Goal: Transaction & Acquisition: Subscribe to service/newsletter

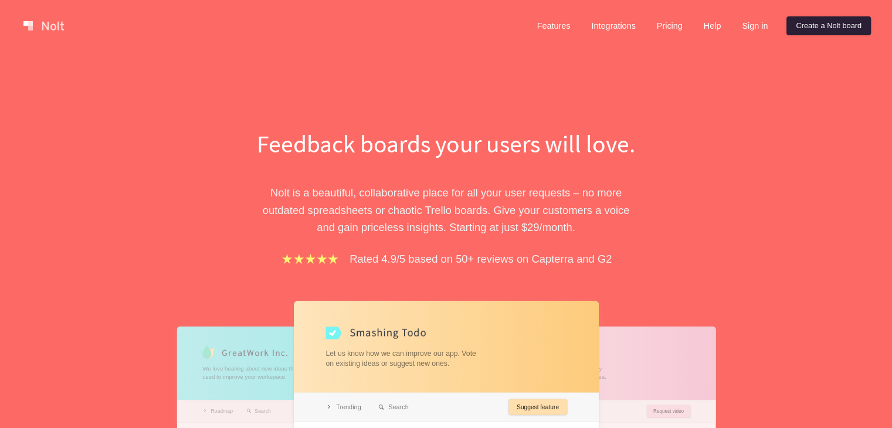
click at [820, 26] on link "Create a Nolt board" at bounding box center [828, 25] width 84 height 19
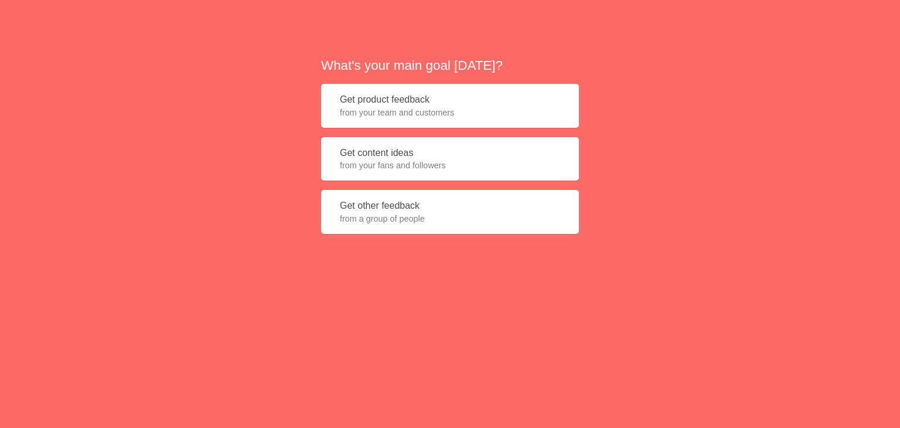
click at [386, 113] on span "from your team and customers" at bounding box center [450, 113] width 220 height 12
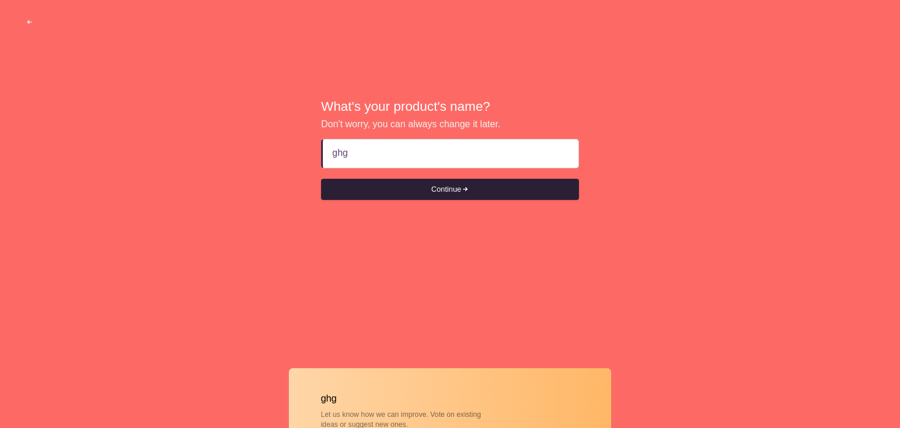
type input "ghgh"
click at [440, 188] on button "Continue" at bounding box center [450, 189] width 258 height 21
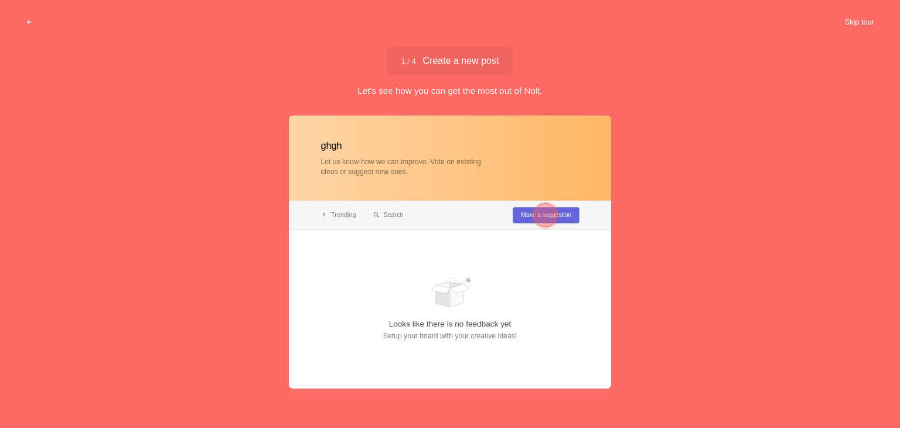
click at [862, 23] on button "Skip tour" at bounding box center [860, 22] width 58 height 21
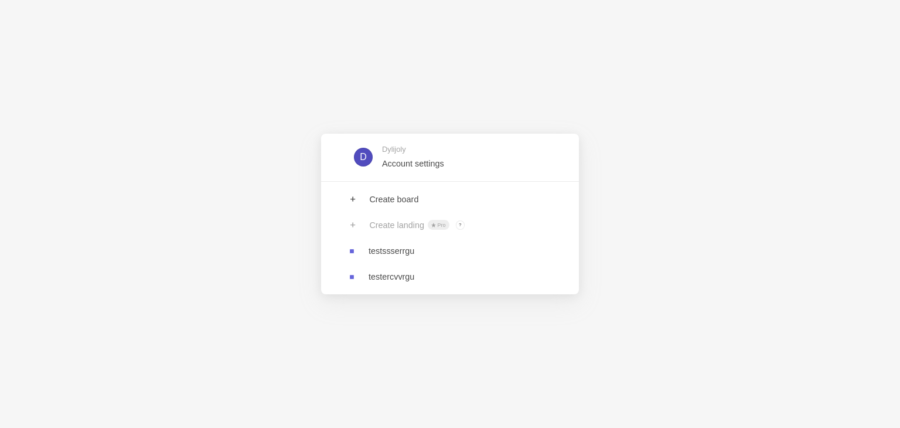
click at [393, 221] on div "Create landing Pro ? Board owners with Pro & Enterprise plan can create landings" at bounding box center [450, 225] width 258 height 26
click at [427, 227] on div "Create landing Pro ? Board owners with Pro & Enterprise plan can create landings" at bounding box center [450, 225] width 258 height 26
click at [469, 222] on div "Create landing Pro ? Board owners with Pro & Enterprise plan can create landings" at bounding box center [450, 225] width 258 height 26
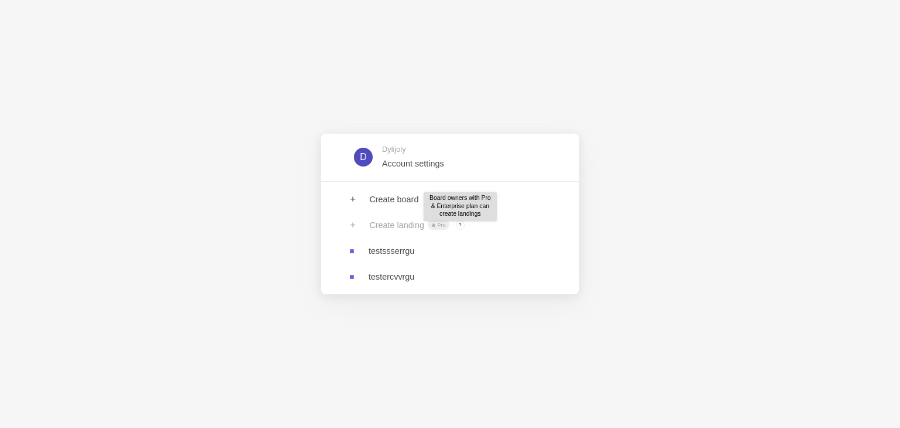
click at [457, 226] on span "?" at bounding box center [460, 224] width 9 height 9
click at [460, 226] on span "?" at bounding box center [460, 224] width 9 height 9
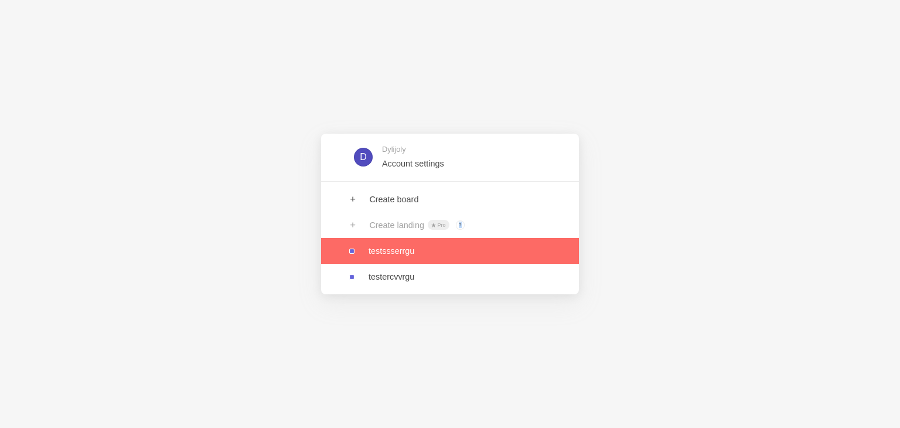
click at [499, 240] on link at bounding box center [450, 251] width 258 height 26
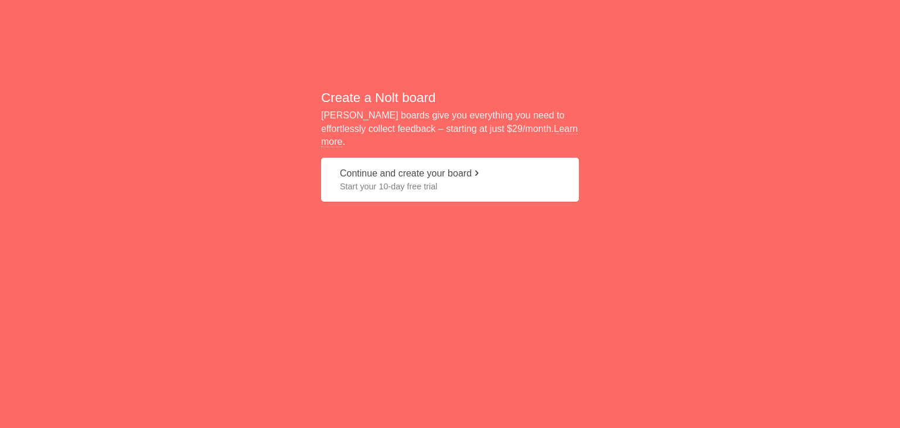
click at [567, 147] on div "Create a Nolt board Nolt boards give you everything you need to effortlessly co…" at bounding box center [450, 145] width 258 height 113
click at [445, 166] on button "Continue and create your board Start your 10-day free trial" at bounding box center [450, 180] width 258 height 44
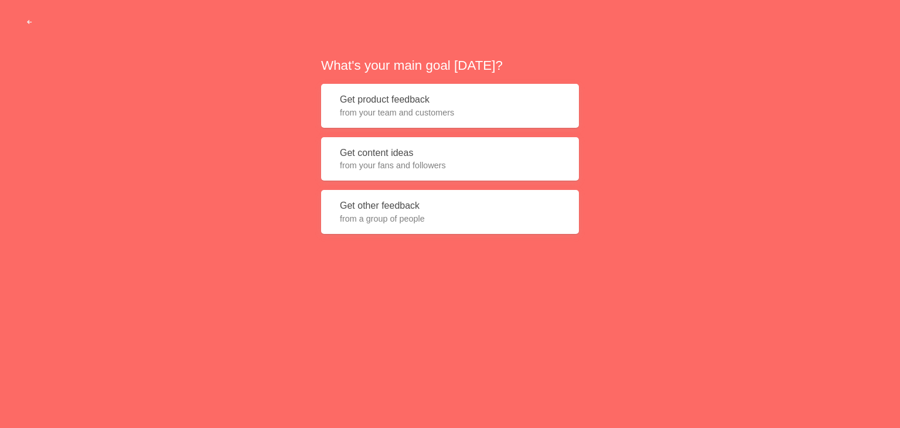
click at [419, 118] on span "from your team and customers" at bounding box center [450, 113] width 220 height 12
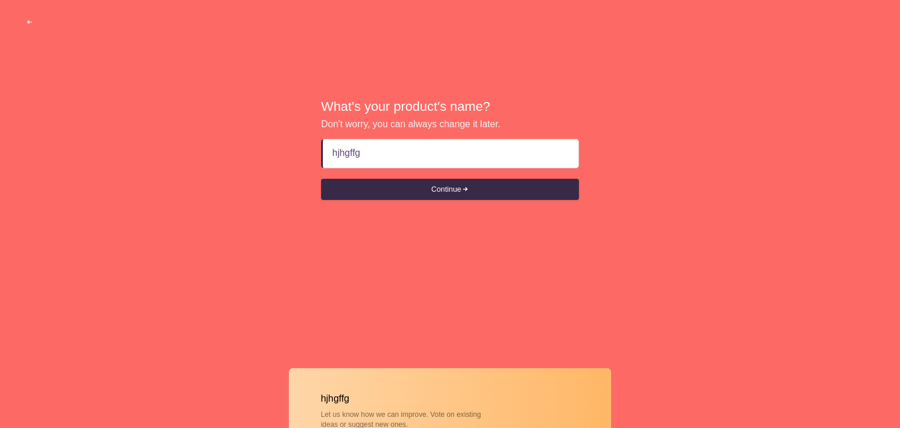
type input "hjhgffg"
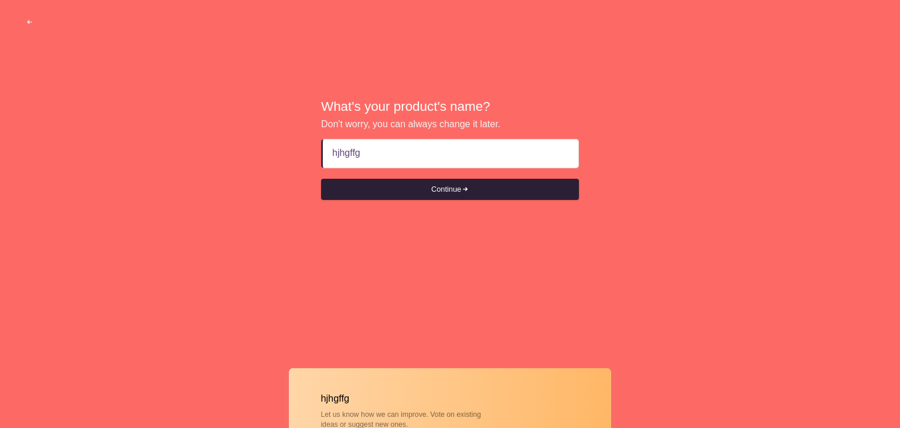
click at [454, 195] on button "Continue" at bounding box center [450, 189] width 258 height 21
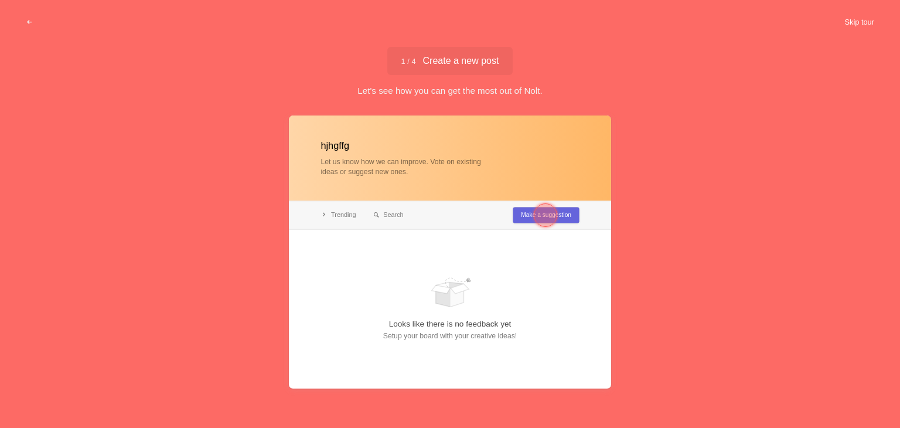
click at [863, 21] on button "Skip tour" at bounding box center [860, 22] width 58 height 21
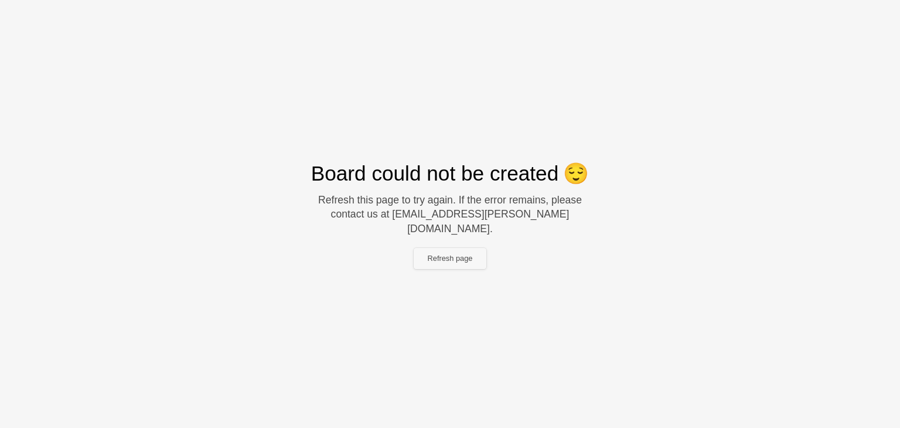
click at [446, 251] on button "Refresh page" at bounding box center [450, 258] width 73 height 21
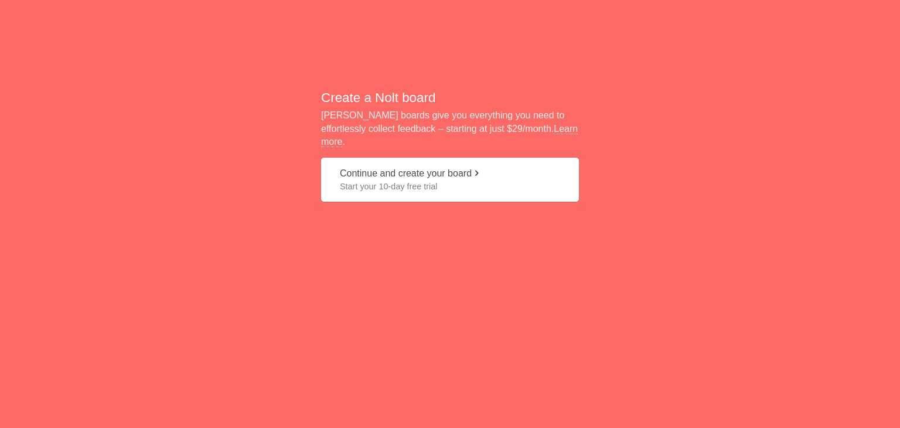
click at [469, 181] on span "Start your 10-day free trial" at bounding box center [450, 187] width 220 height 12
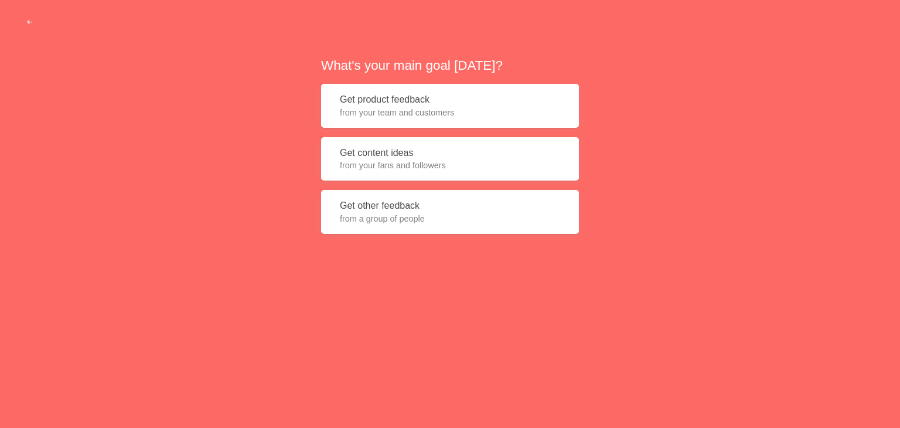
click at [414, 103] on button "Get product feedback from your team and customers" at bounding box center [450, 106] width 258 height 44
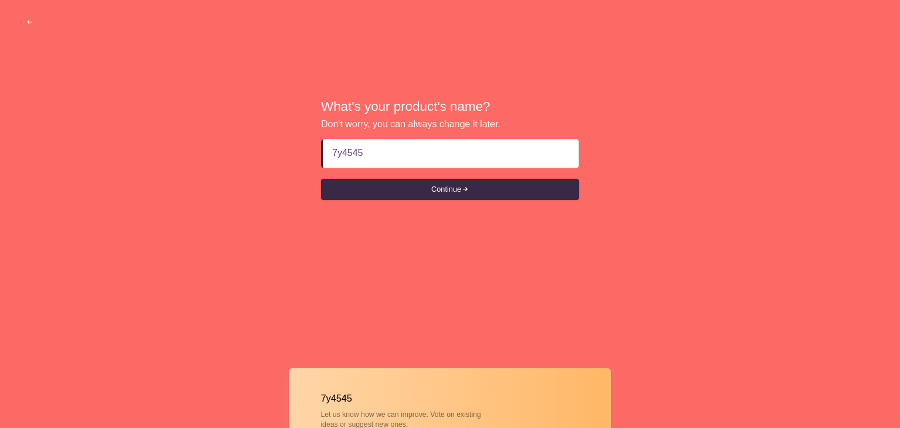
type input "7y4545"
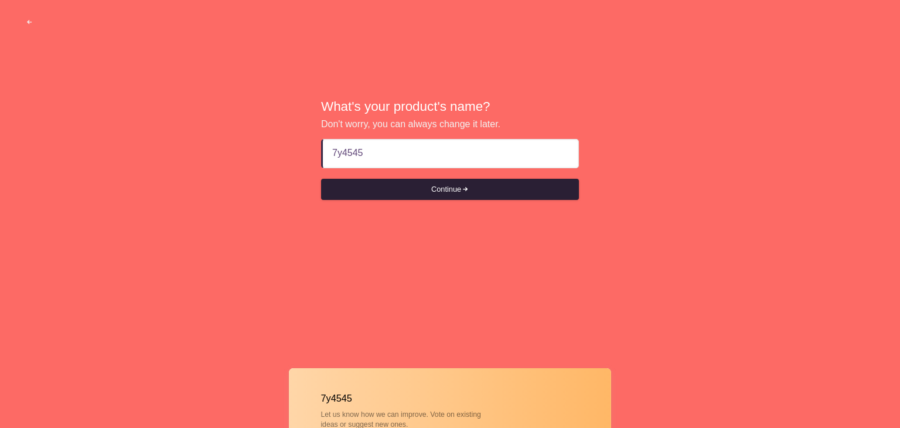
click at [443, 186] on button "Continue" at bounding box center [450, 189] width 258 height 21
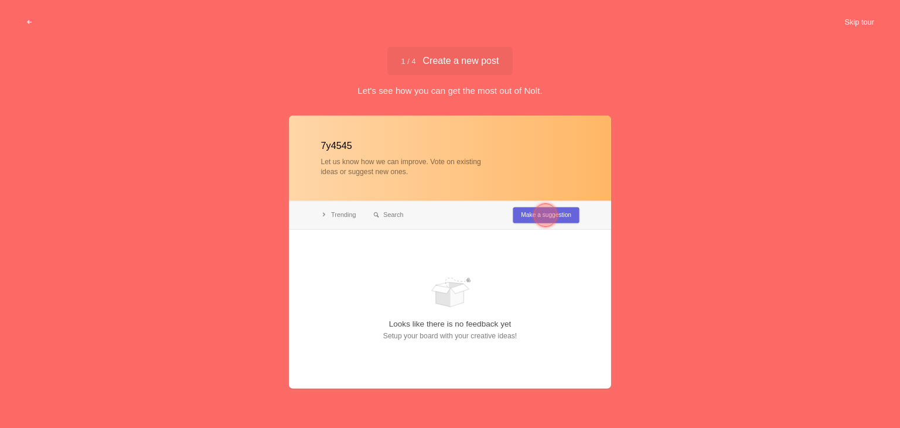
click at [860, 22] on button "Skip tour" at bounding box center [860, 22] width 58 height 21
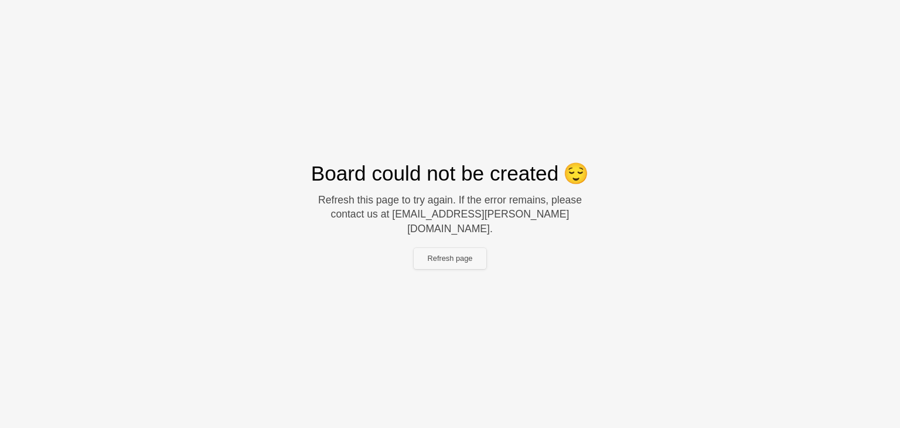
click at [433, 254] on button "Refresh page" at bounding box center [450, 258] width 73 height 21
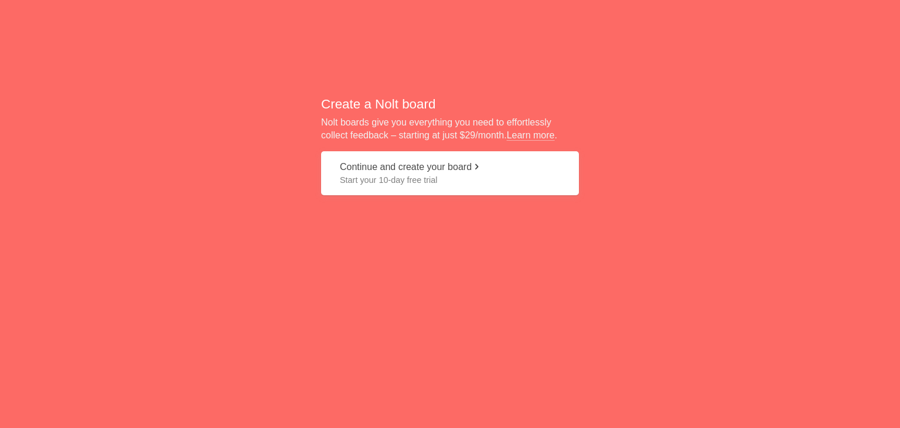
click at [484, 158] on button "Continue and create your board Start your 10-day free trial" at bounding box center [450, 173] width 258 height 44
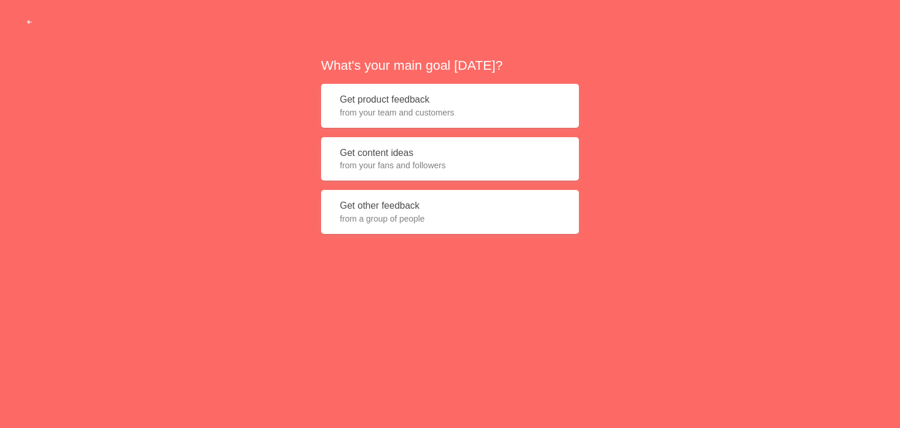
click at [431, 124] on button "Get product feedback from your team and customers" at bounding box center [450, 106] width 258 height 44
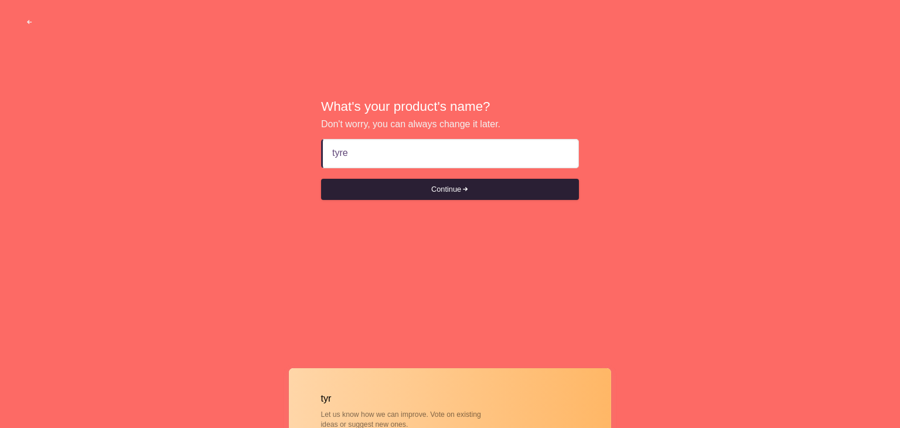
type input "tyrer"
click at [448, 189] on button "Continue" at bounding box center [450, 189] width 258 height 21
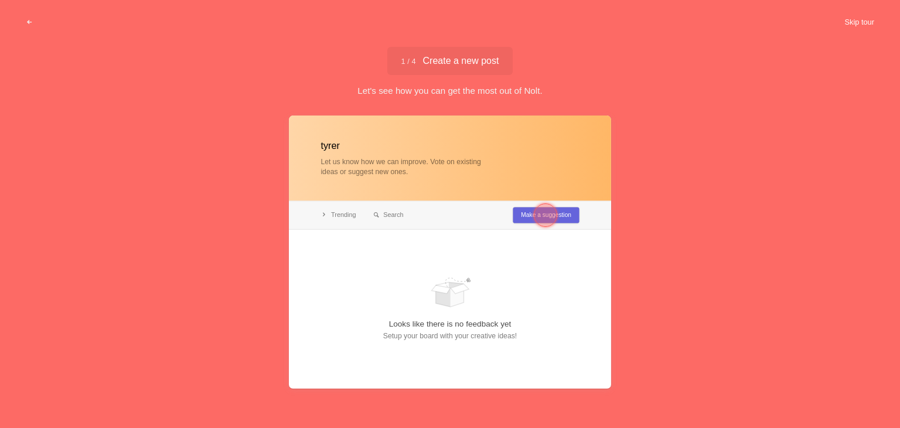
click at [857, 26] on button "Skip tour" at bounding box center [860, 22] width 58 height 21
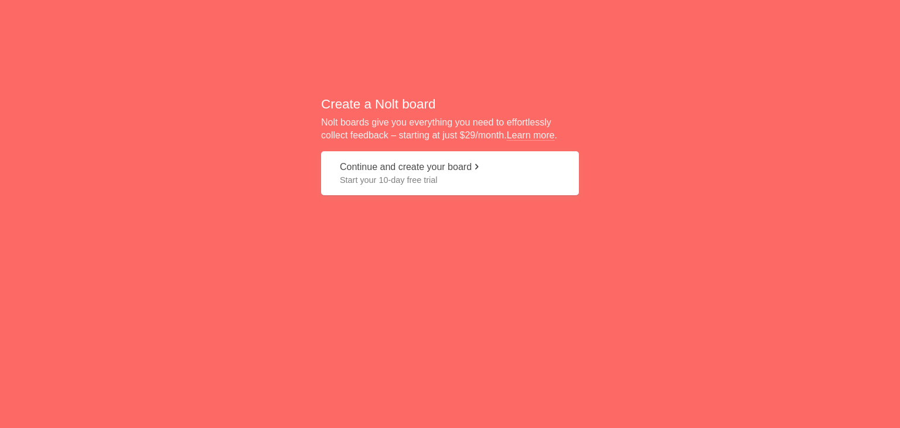
click at [403, 185] on span "Start your 10-day free trial" at bounding box center [450, 180] width 220 height 12
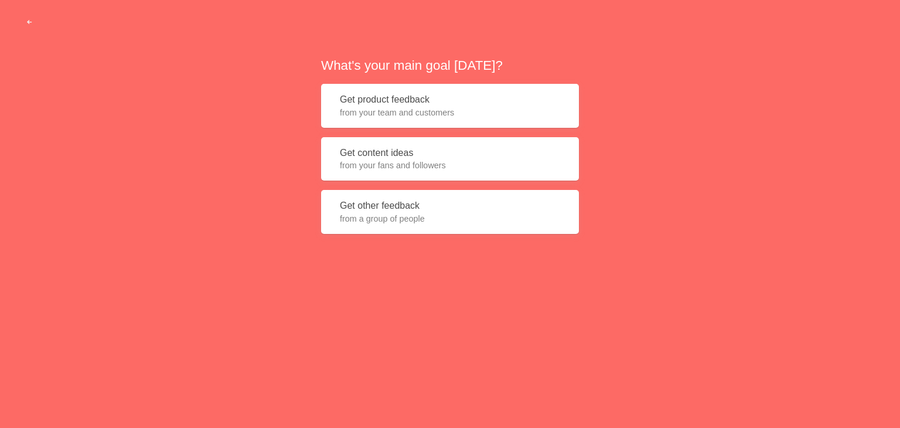
click at [415, 107] on span "from your team and customers" at bounding box center [450, 113] width 220 height 12
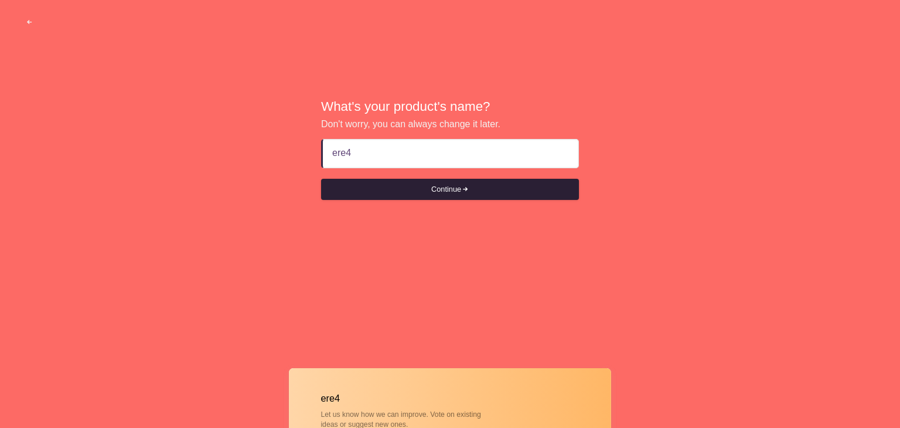
type input "ere45"
click at [438, 193] on button "Continue" at bounding box center [450, 189] width 258 height 21
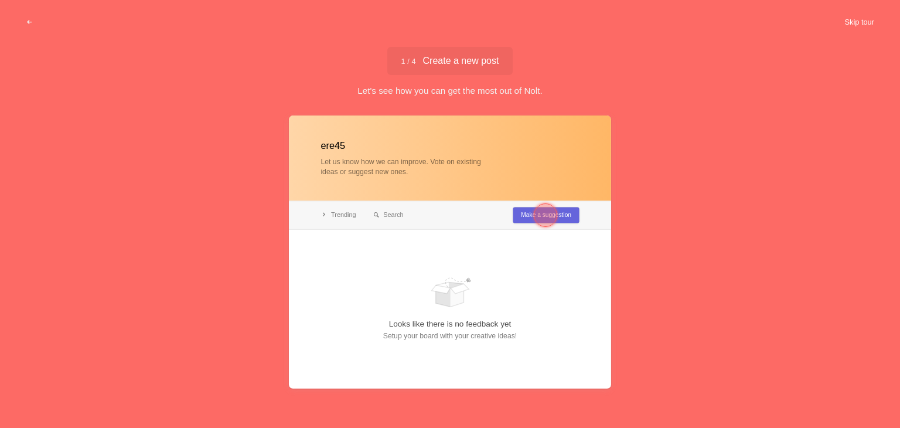
click at [855, 21] on button "Skip tour" at bounding box center [860, 22] width 58 height 21
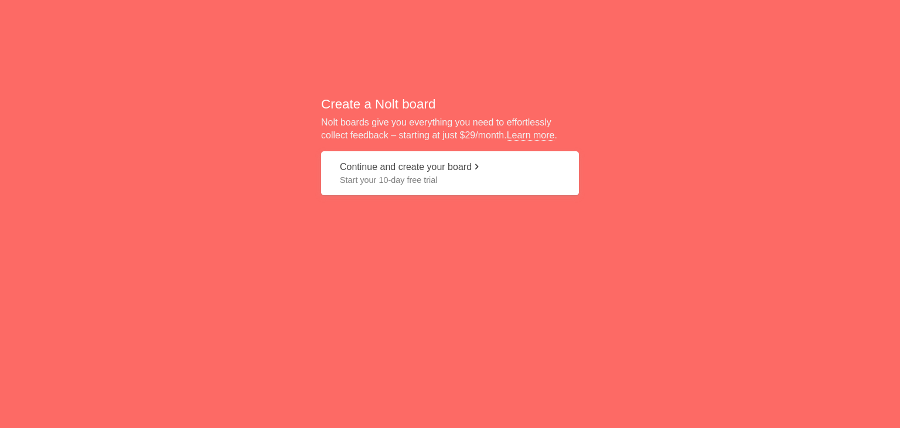
click at [403, 183] on span "Start your 10-day free trial" at bounding box center [450, 180] width 220 height 12
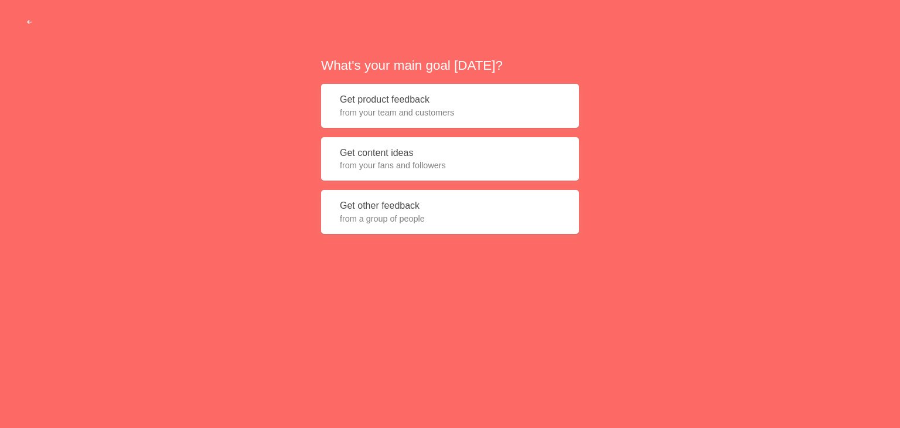
click at [396, 168] on span "from your fans and followers" at bounding box center [450, 165] width 220 height 12
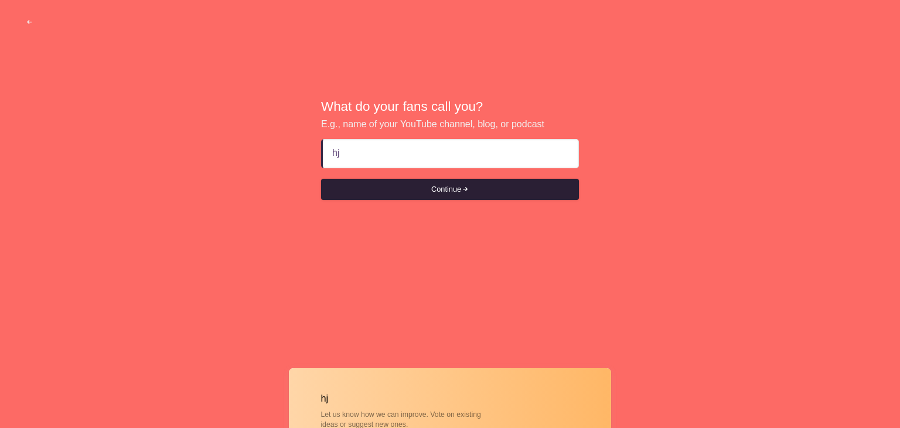
type input "hjh"
click at [435, 187] on button "Continue" at bounding box center [450, 189] width 258 height 21
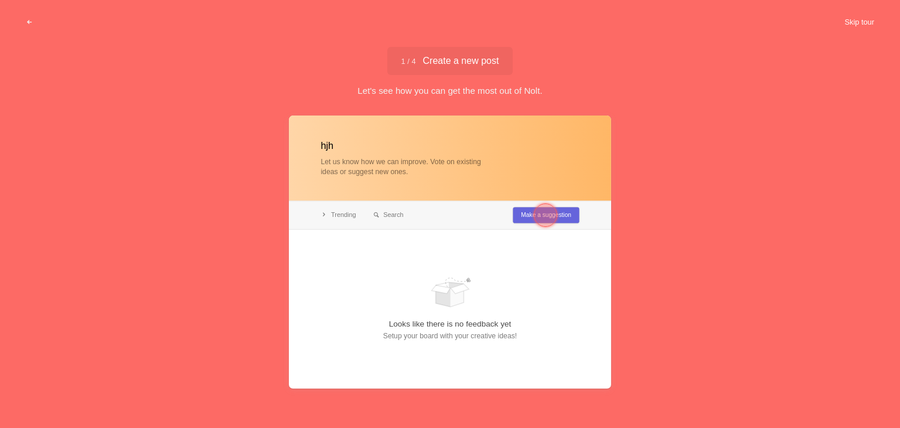
click at [867, 21] on button "Skip tour" at bounding box center [860, 22] width 58 height 21
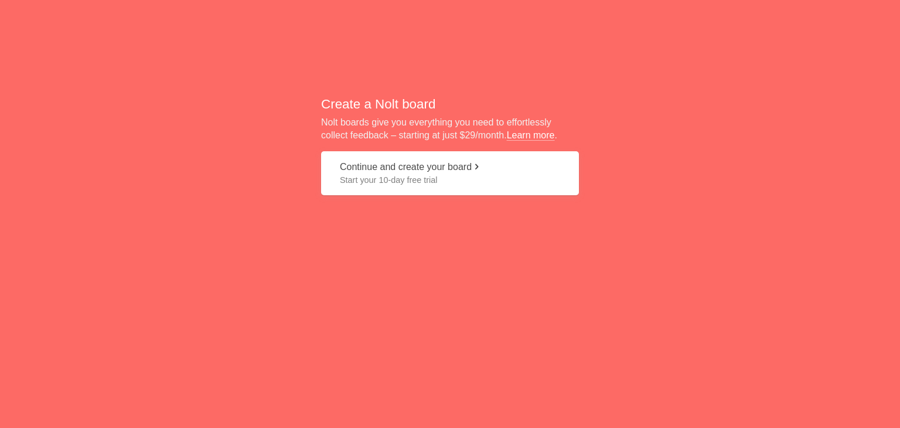
click at [529, 136] on link "Learn more" at bounding box center [531, 135] width 48 height 11
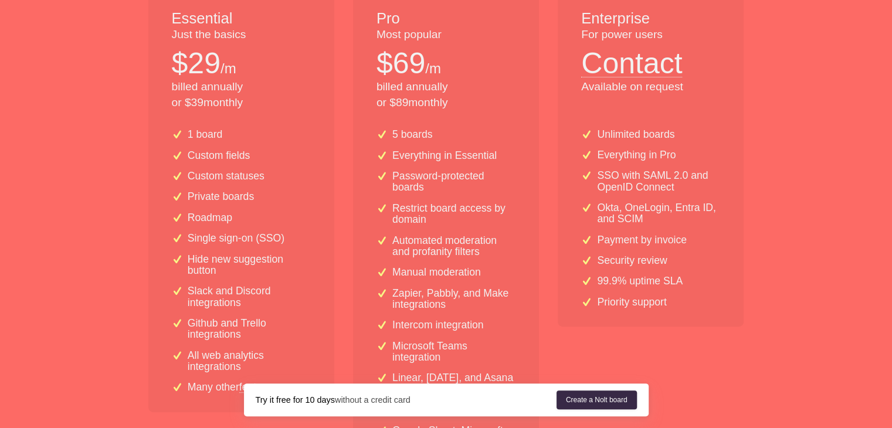
scroll to position [124, 0]
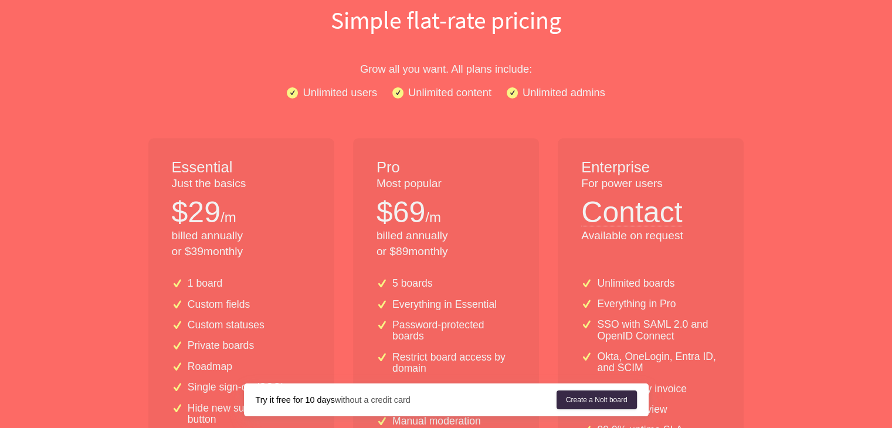
click at [340, 95] on p "Unlimited users" at bounding box center [339, 92] width 74 height 17
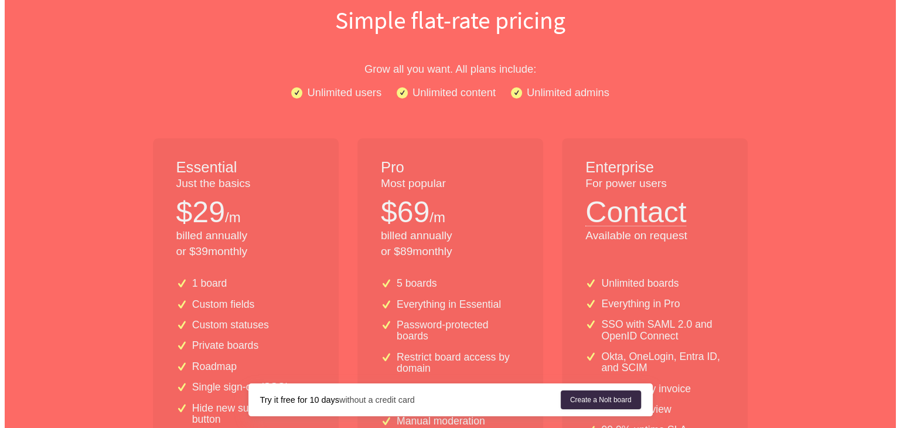
scroll to position [0, 0]
